Goal: Task Accomplishment & Management: Use online tool/utility

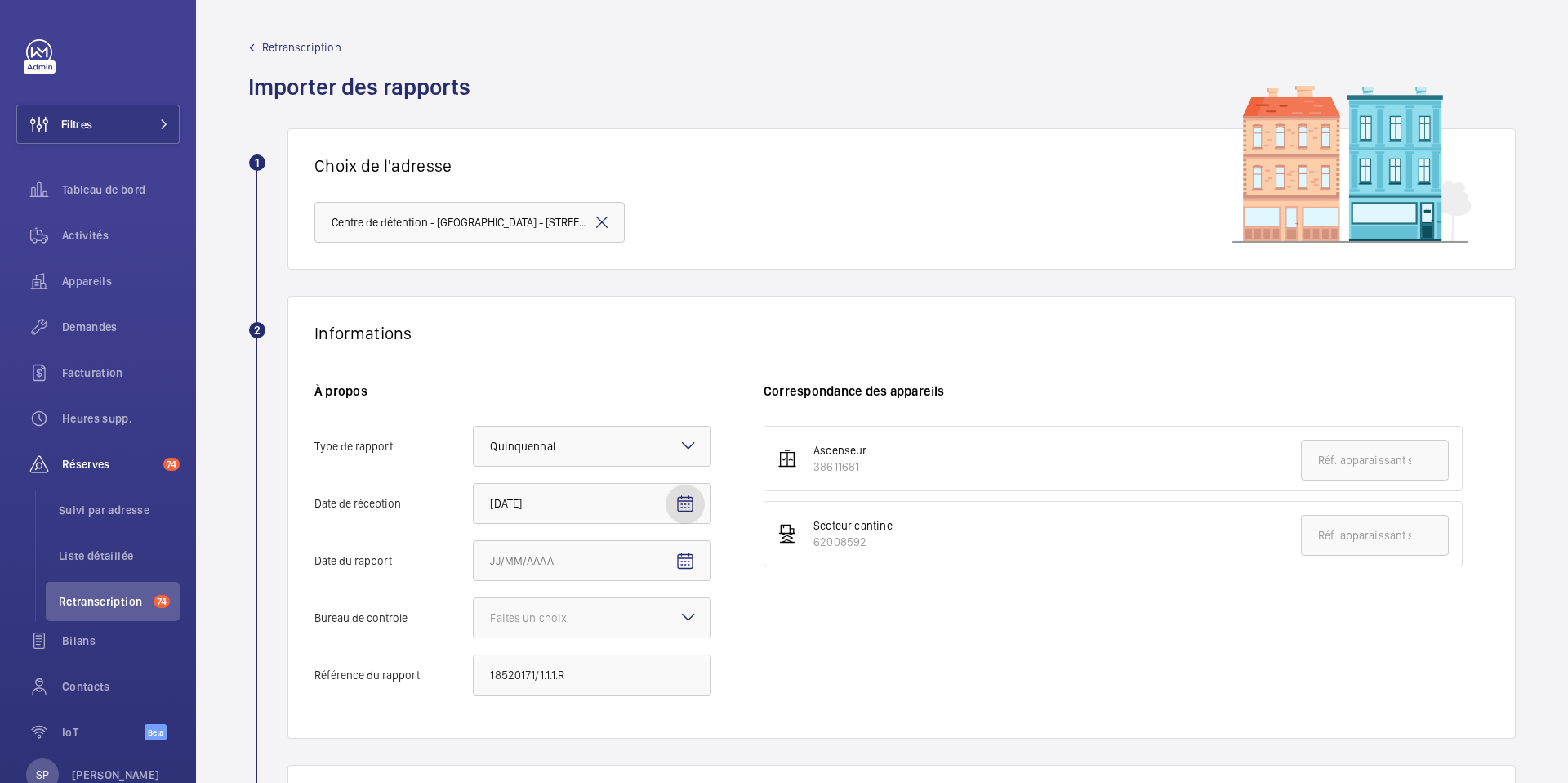
scroll to position [249, 0]
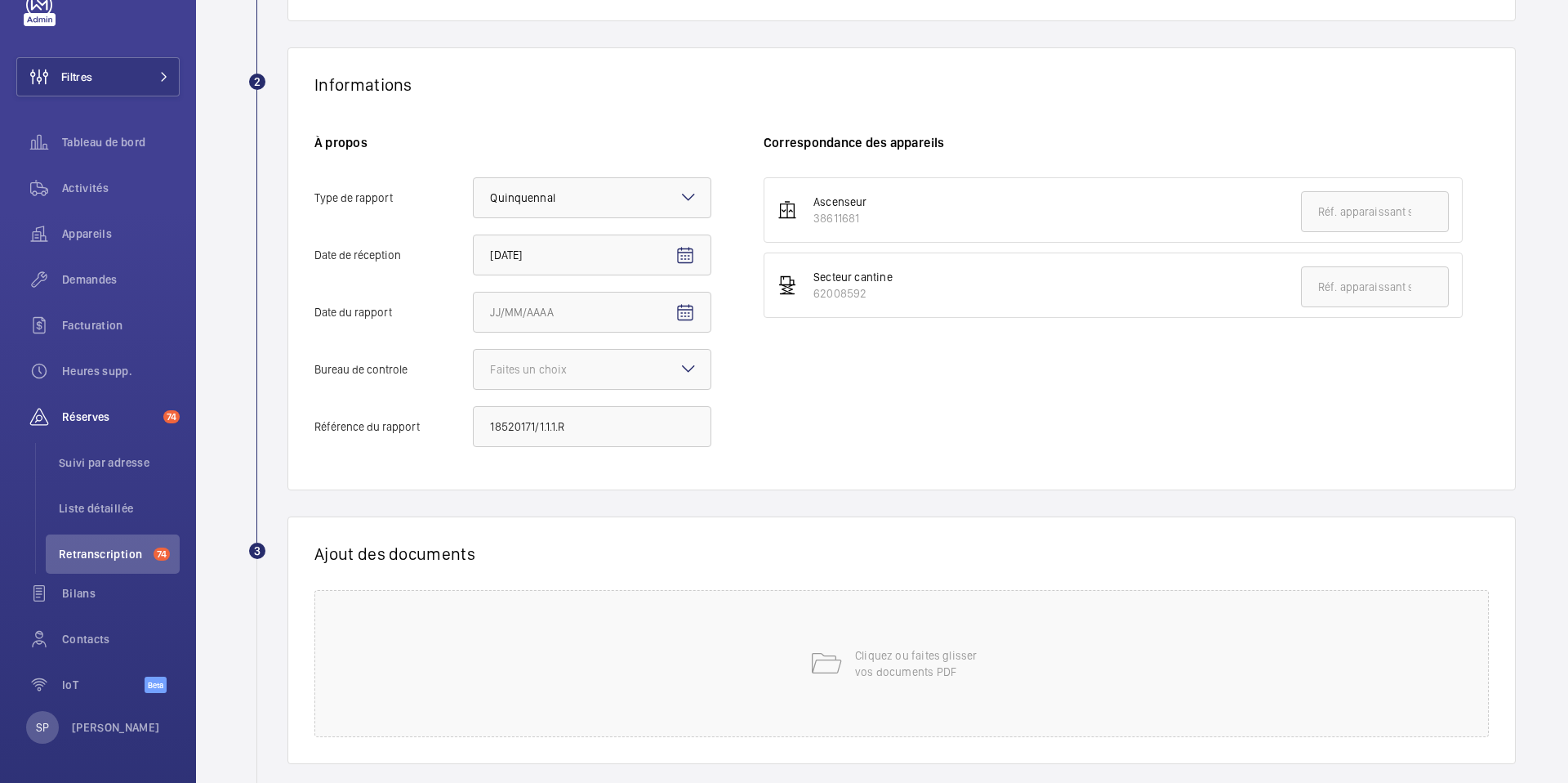
drag, startPoint x: 810, startPoint y: 218, endPoint x: 861, endPoint y: 217, distance: 51.0
click at [861, 217] on div "Ascenseur 38611681" at bounding box center [832, 210] width 71 height 33
copy div "38611681"
click at [1372, 223] on input "text" at bounding box center [1375, 212] width 148 height 41
paste input "38611681"
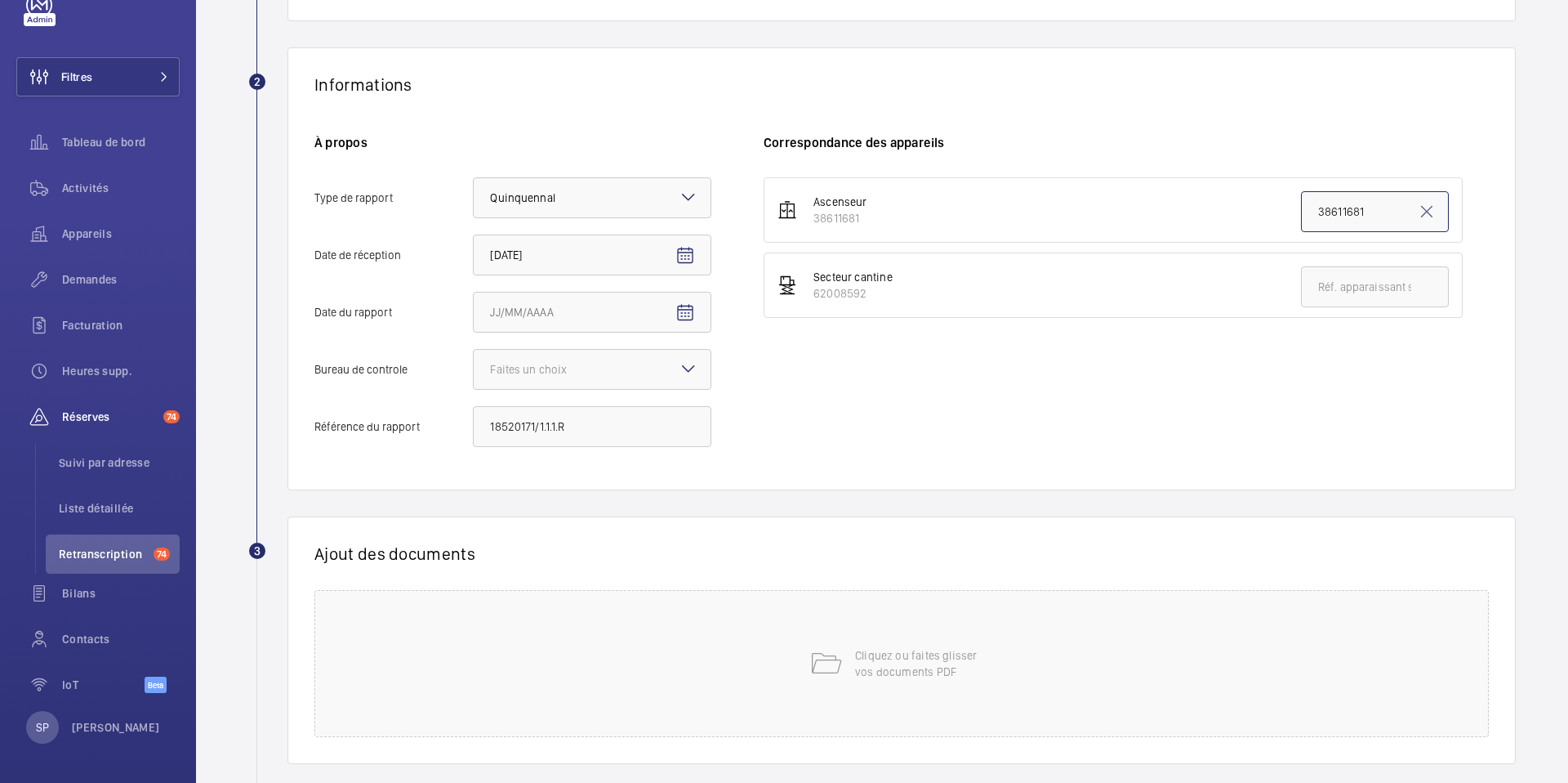
type input "38611681"
click at [653, 317] on input "Date du rapport" at bounding box center [592, 312] width 239 height 41
click at [700, 318] on span "Open calendar" at bounding box center [685, 313] width 39 height 39
click at [522, 371] on span "[DATE]" at bounding box center [507, 378] width 31 height 13
click at [576, 586] on span "2023" at bounding box center [566, 591] width 51 height 29
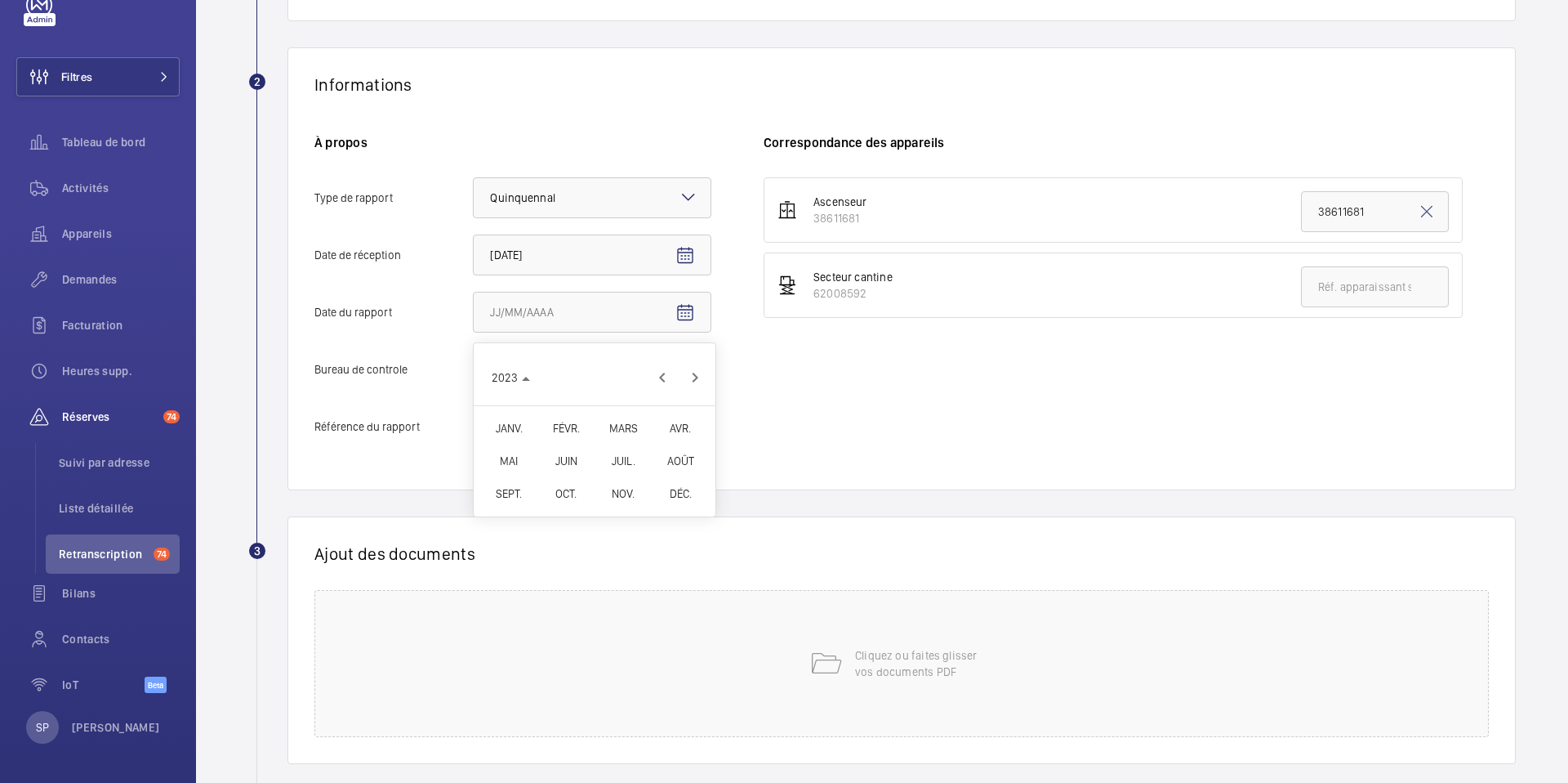
click at [617, 434] on span "MARS" at bounding box center [623, 428] width 51 height 29
click at [597, 583] on span "30" at bounding box center [595, 575] width 29 height 29
type input "[DATE]"
click at [594, 372] on div "Faites un choix" at bounding box center [549, 369] width 118 height 16
click at [474, 372] on input "Bureau de controle Faites un choix" at bounding box center [474, 369] width 0 height 39
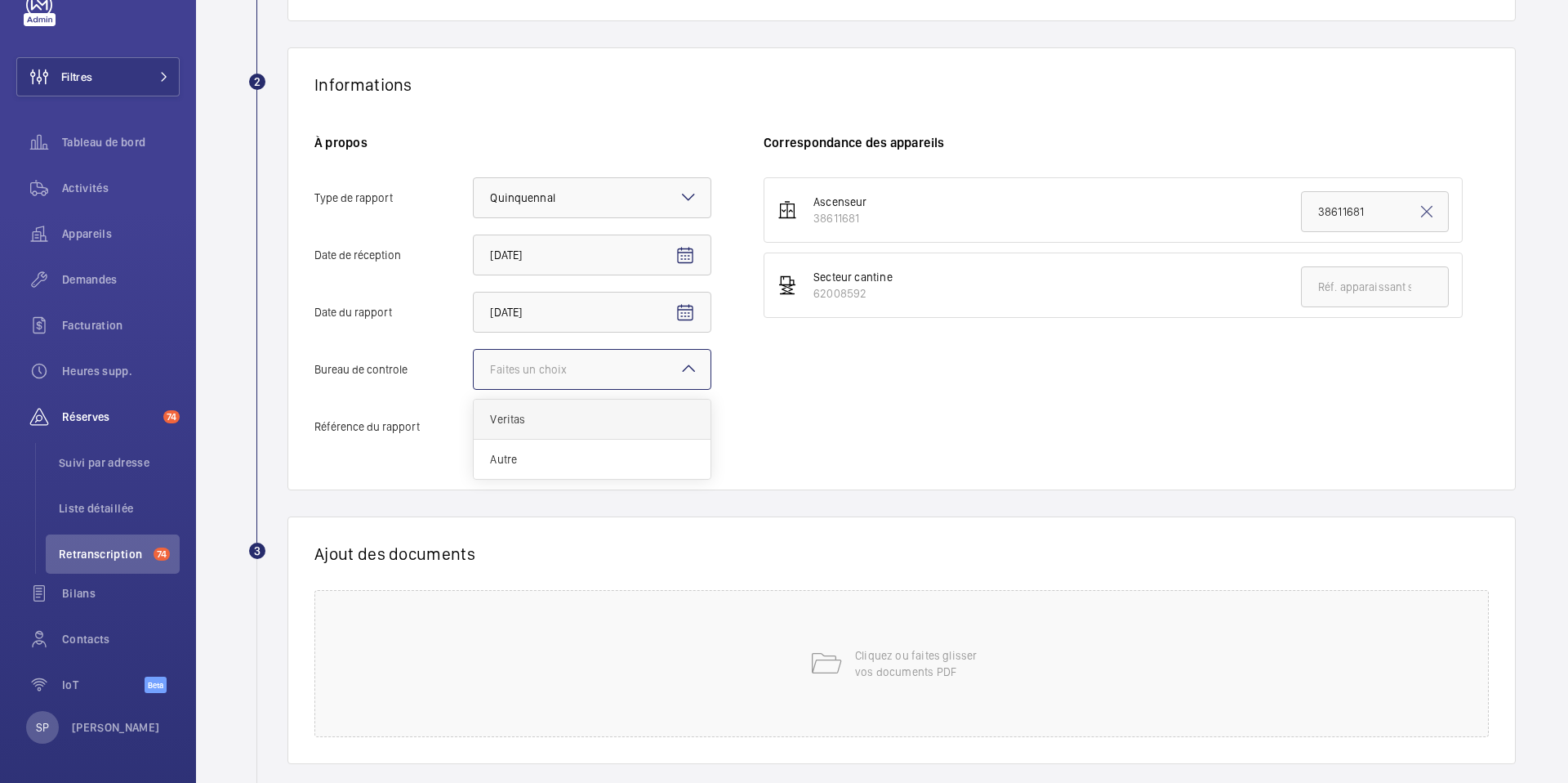
click at [550, 416] on span "Veritas" at bounding box center [592, 418] width 204 height 16
click at [474, 389] on input "Bureau de controle Faites un choix Veritas Autre" at bounding box center [474, 369] width 0 height 39
click at [593, 667] on div "Cliquez ou faites glisser vos documents PDF" at bounding box center [901, 663] width 1175 height 147
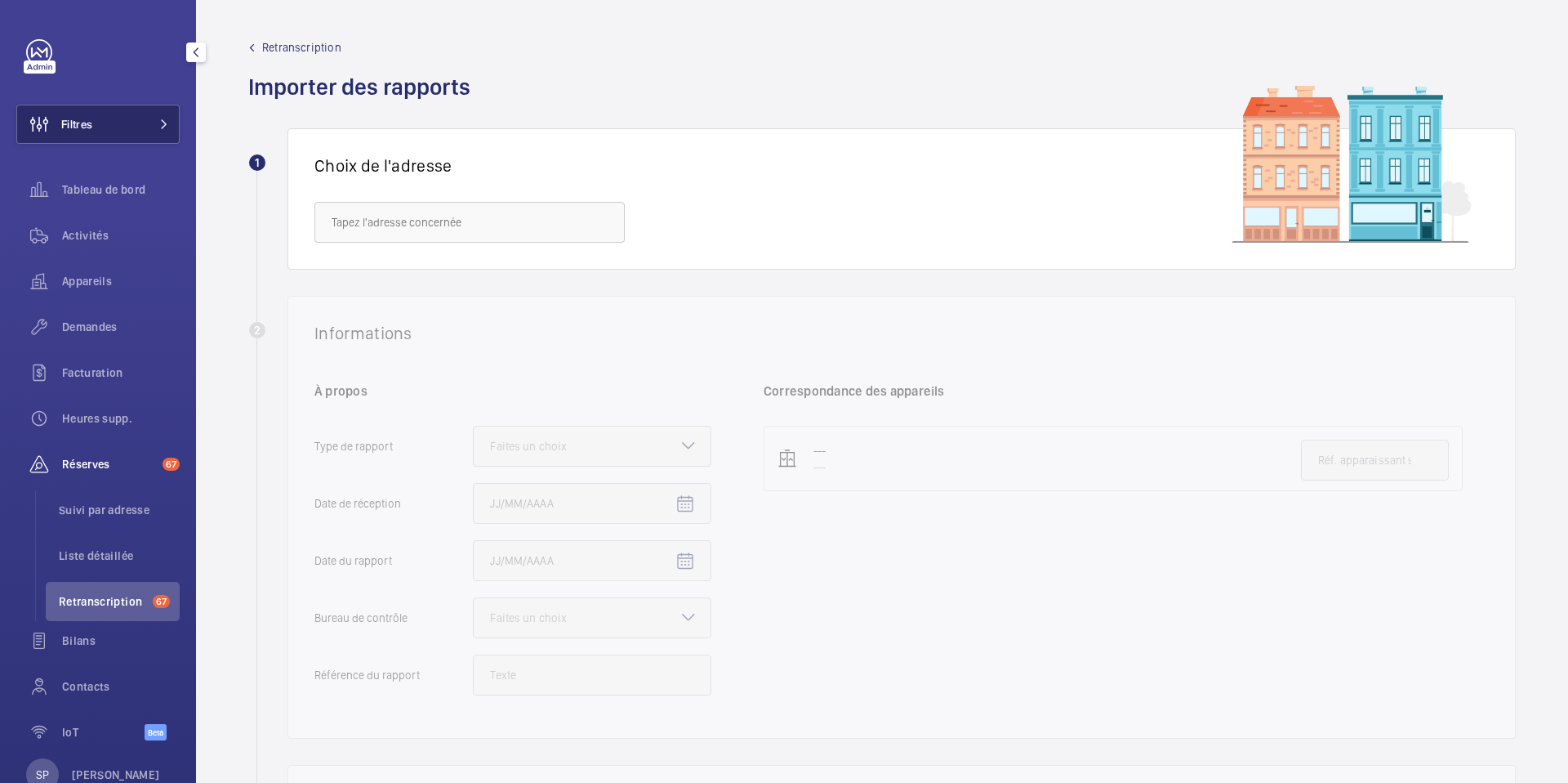
click at [97, 131] on button "Filtres" at bounding box center [97, 123] width 164 height 39
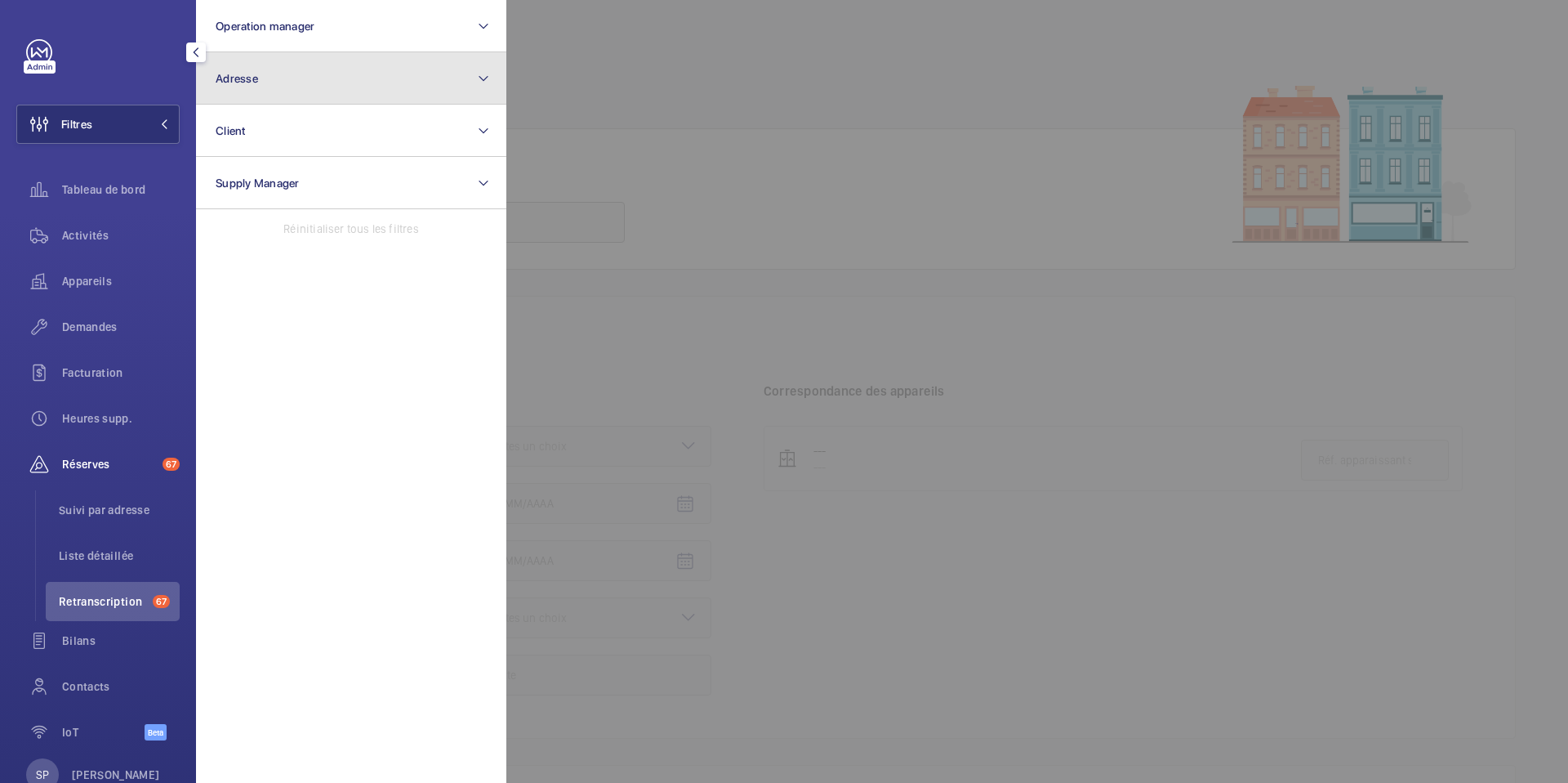
click at [265, 76] on button "Adresse" at bounding box center [351, 78] width 311 height 52
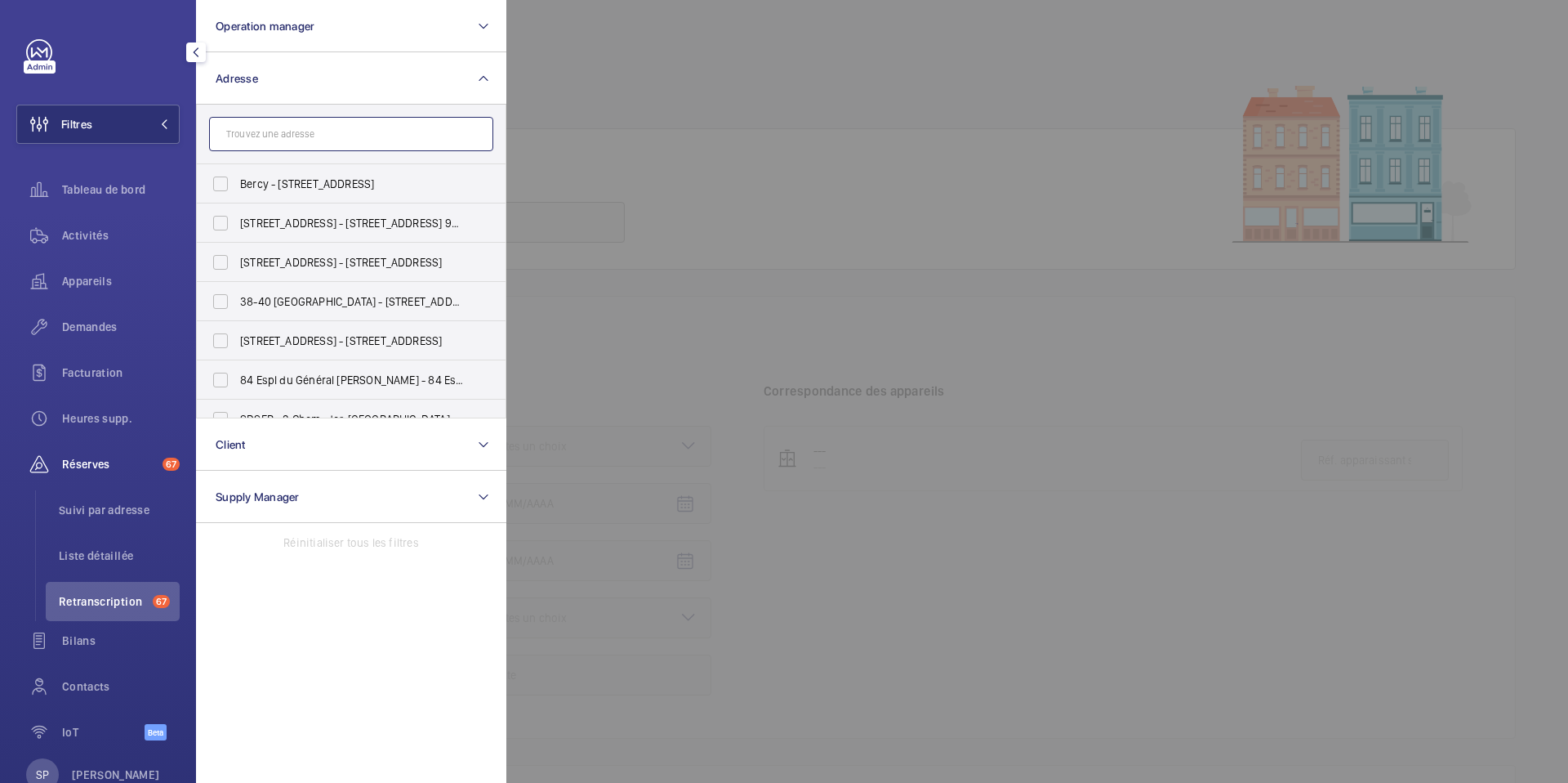
paste input "50 RUE MADAME DE SANZILLON"
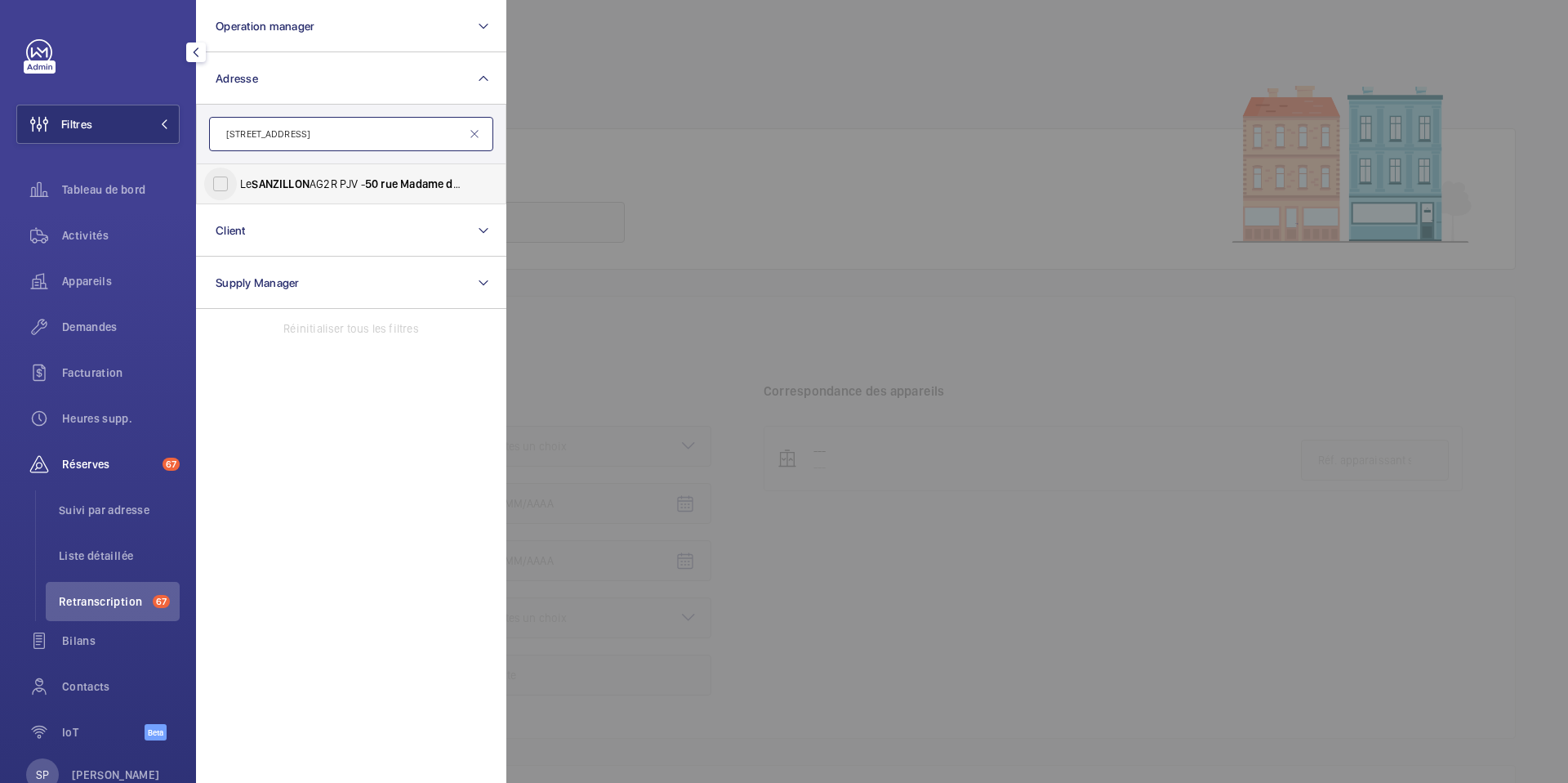
type input "50 RUE MADAME DE SANZILLON"
click at [212, 183] on input "Le SANZILLON AG2R PJV - 50 rue Madame de Sanzillon , CLICHY 92110" at bounding box center [220, 183] width 33 height 33
checkbox input "true"
click at [621, 160] on div at bounding box center [1290, 392] width 1568 height 783
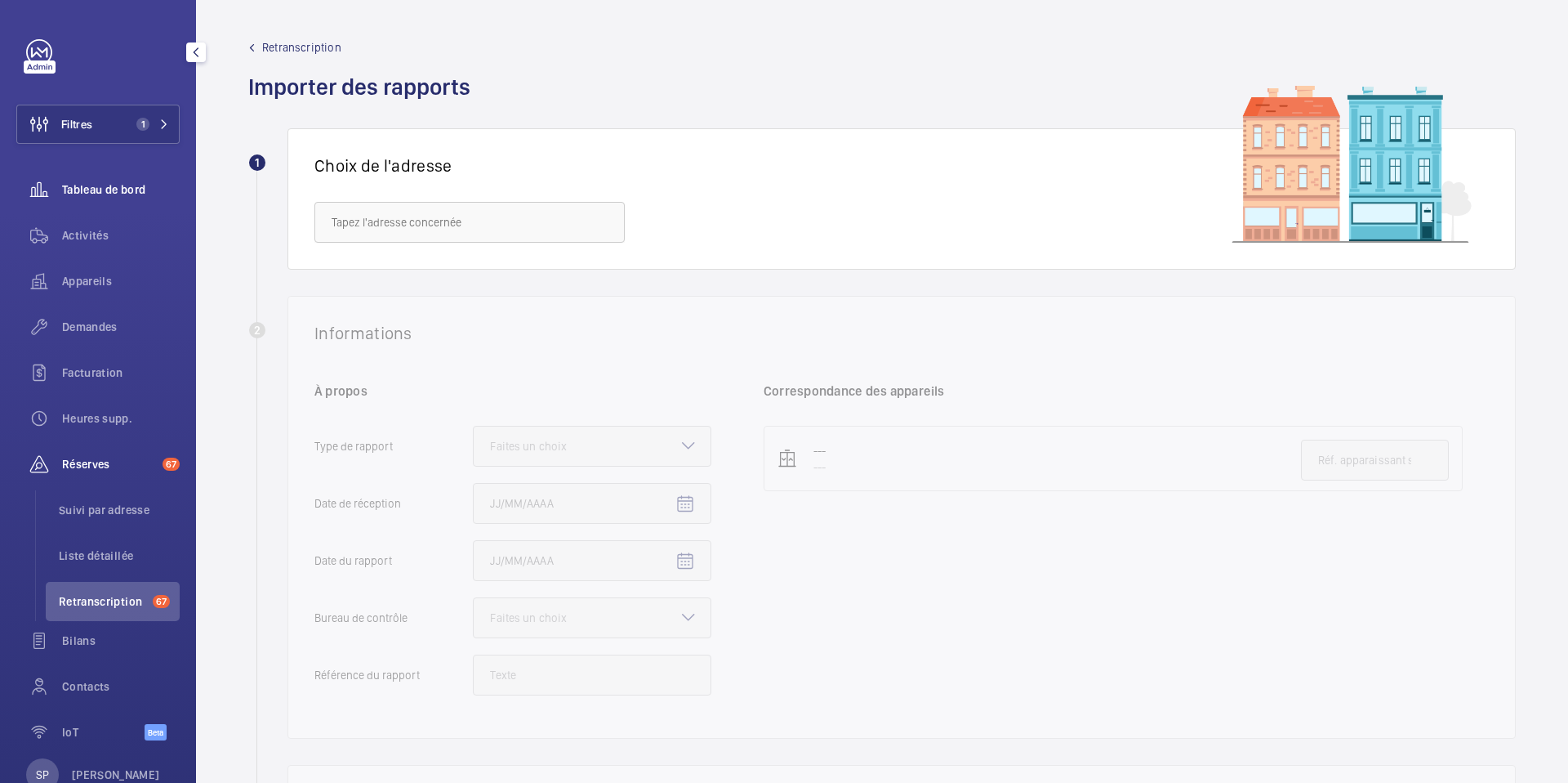
click at [55, 186] on wm-front-icon-button at bounding box center [39, 189] width 45 height 39
